Goal: Task Accomplishment & Management: Use online tool/utility

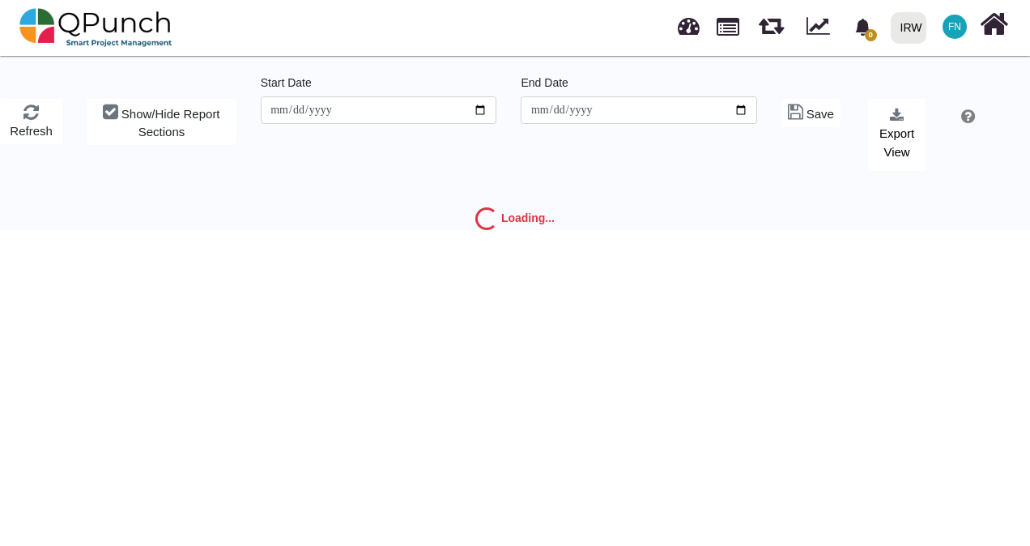
type input "**********"
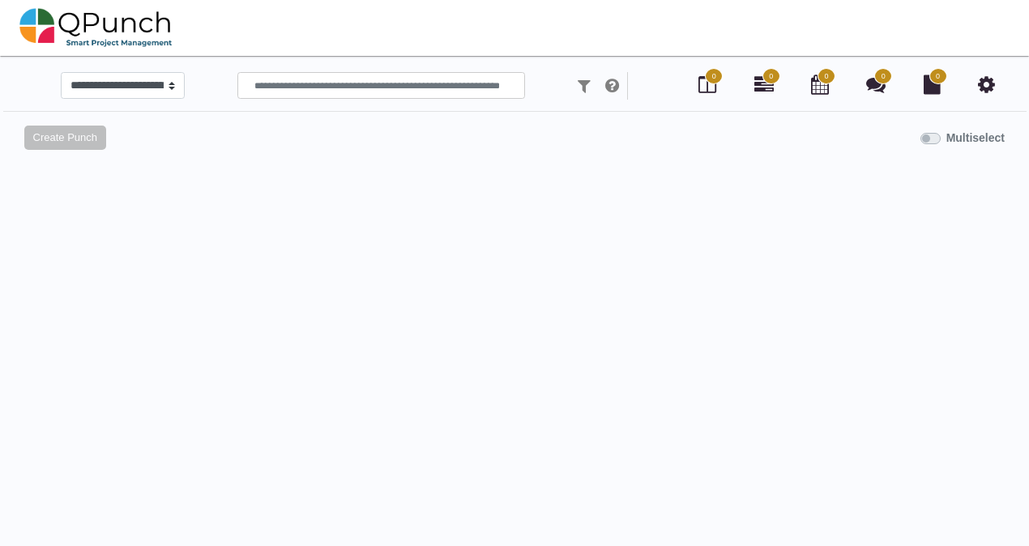
scroll to position [15, 0]
